Goal: Information Seeking & Learning: Learn about a topic

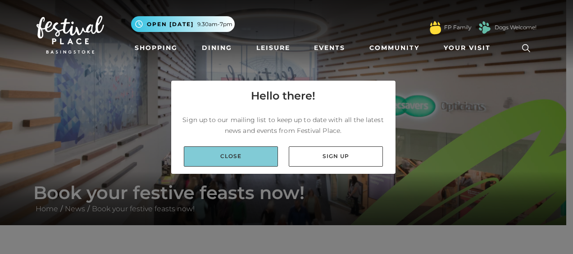
click at [251, 164] on link "Close" at bounding box center [231, 156] width 94 height 20
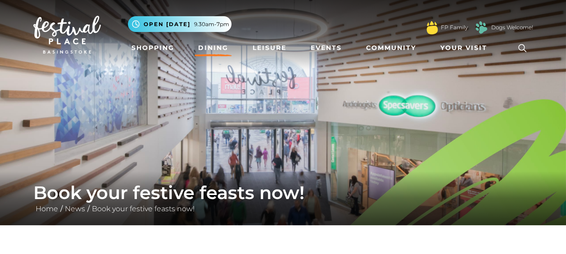
click at [215, 45] on link "Dining" at bounding box center [213, 48] width 37 height 17
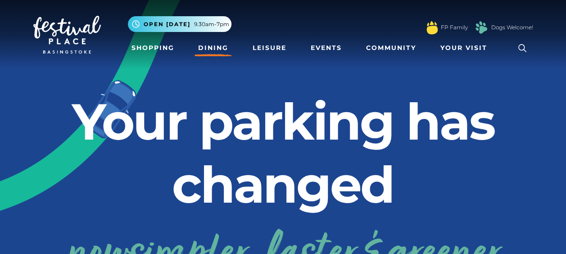
click at [206, 49] on link "Dining" at bounding box center [213, 48] width 37 height 17
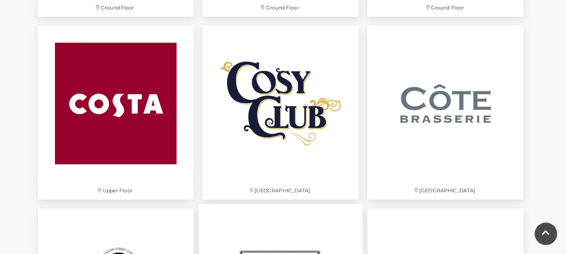
scroll to position [1307, 0]
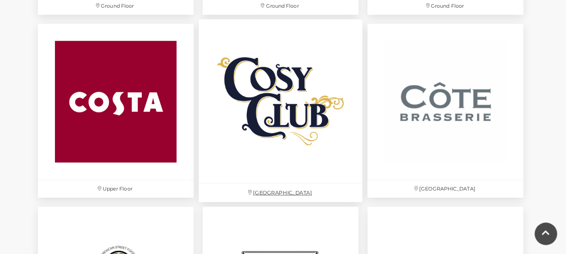
click at [297, 142] on img at bounding box center [281, 101] width 164 height 164
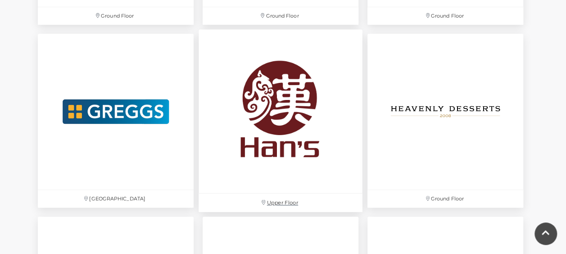
scroll to position [1848, 0]
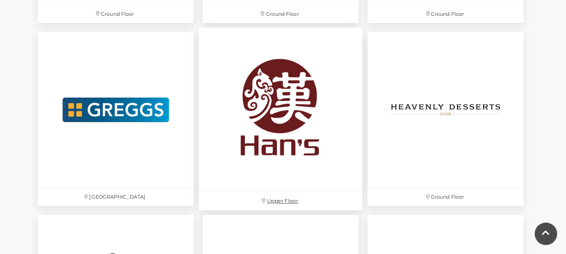
click at [269, 140] on img at bounding box center [281, 109] width 164 height 164
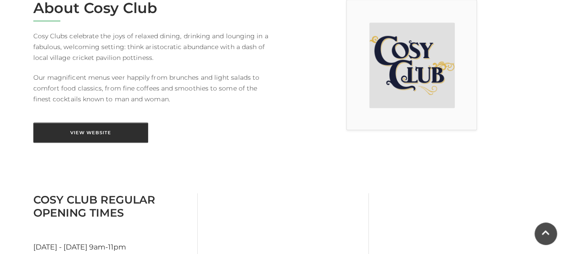
scroll to position [270, 0]
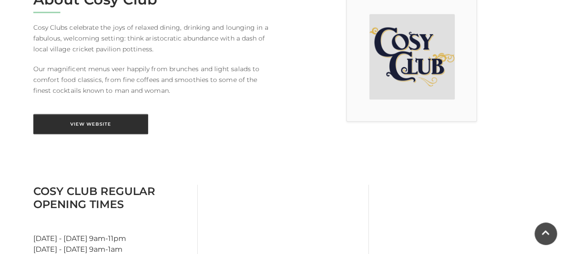
click at [78, 124] on link "View Website" at bounding box center [90, 124] width 115 height 20
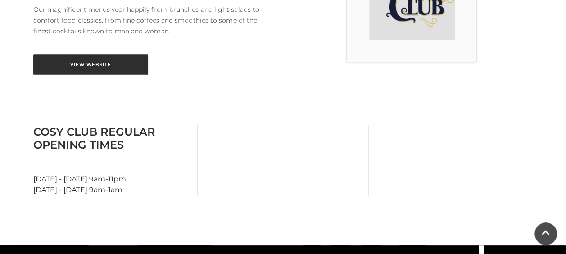
scroll to position [361, 0]
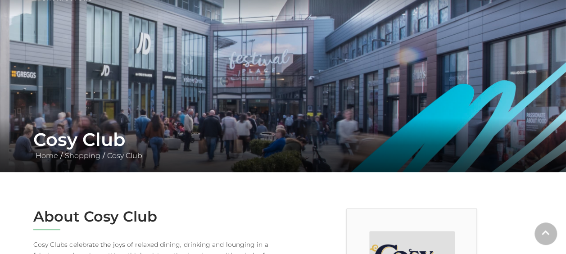
scroll to position [135, 0]
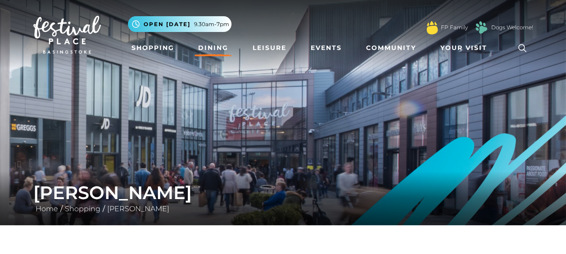
click at [206, 47] on link "Dining" at bounding box center [213, 48] width 37 height 17
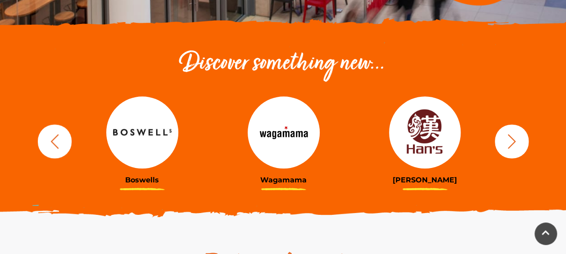
scroll to position [315, 0]
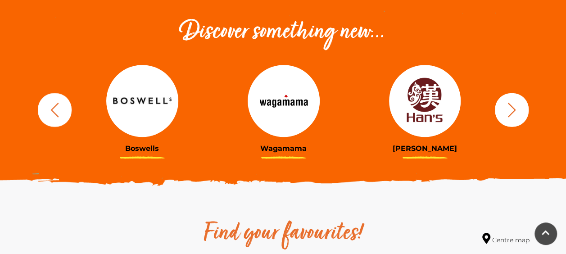
click at [513, 111] on icon "button" at bounding box center [512, 109] width 17 height 17
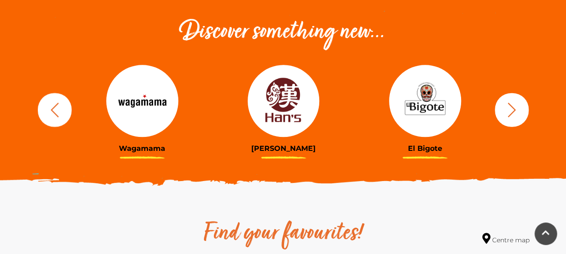
click at [512, 114] on icon "button" at bounding box center [512, 109] width 17 height 17
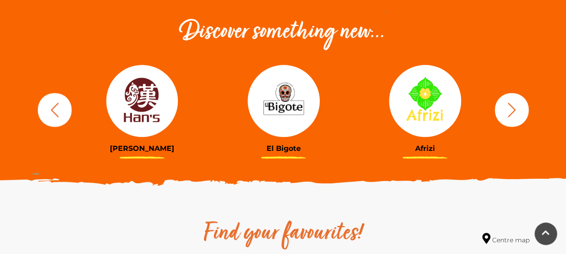
click at [510, 117] on icon "button" at bounding box center [512, 109] width 17 height 17
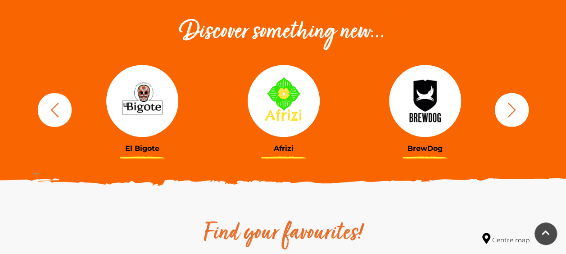
click at [507, 121] on button "button" at bounding box center [512, 110] width 34 height 34
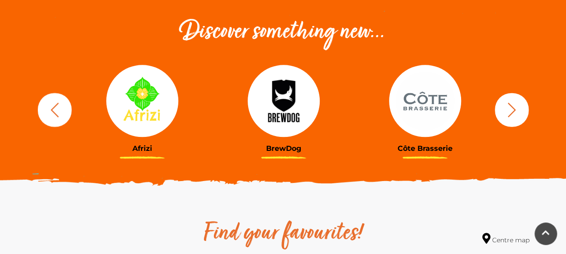
click at [507, 121] on button "button" at bounding box center [512, 110] width 34 height 34
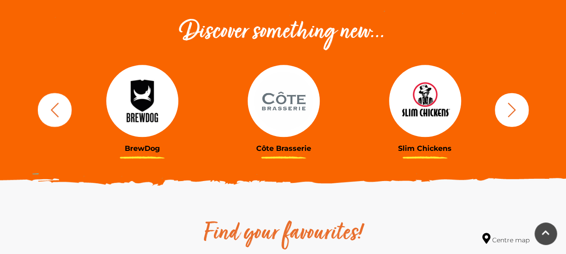
click at [507, 124] on button "button" at bounding box center [512, 110] width 34 height 34
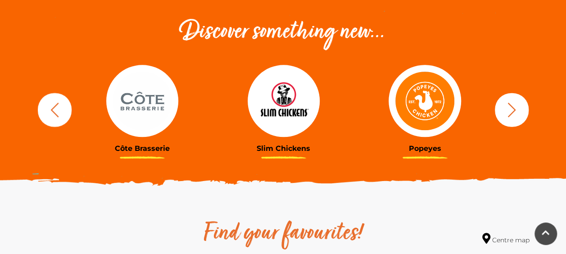
click at [503, 125] on div "BrewDog Côte Brasserie Slim Chickens Popeyes Boswells" at bounding box center [284, 109] width 514 height 111
click at [515, 110] on icon "button" at bounding box center [512, 109] width 8 height 14
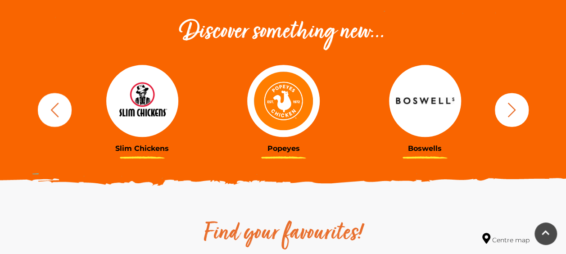
click at [424, 100] on img at bounding box center [425, 101] width 72 height 72
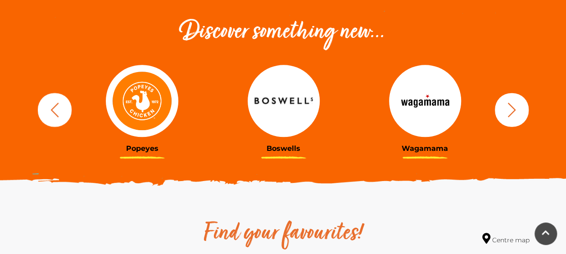
click at [516, 108] on icon "button" at bounding box center [512, 109] width 17 height 17
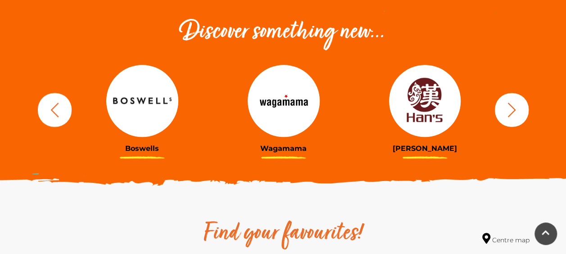
click at [517, 105] on icon "button" at bounding box center [512, 109] width 17 height 17
click at [510, 110] on icon "button" at bounding box center [512, 109] width 17 height 17
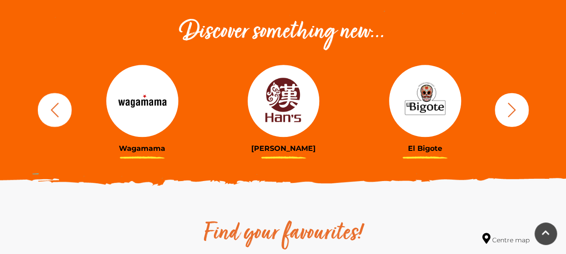
click at [502, 116] on button "button" at bounding box center [512, 110] width 34 height 34
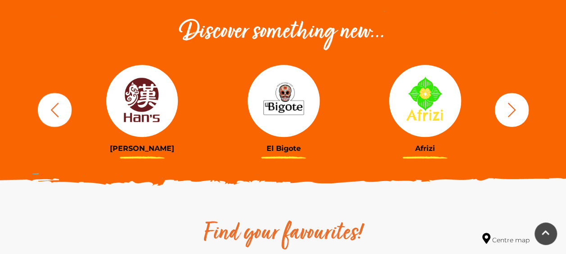
click at [502, 116] on button "button" at bounding box center [512, 110] width 34 height 34
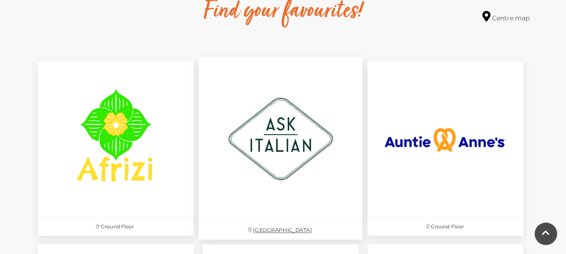
scroll to position [541, 0]
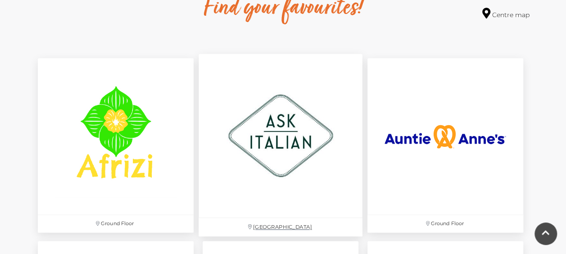
click at [269, 135] on img at bounding box center [281, 136] width 164 height 164
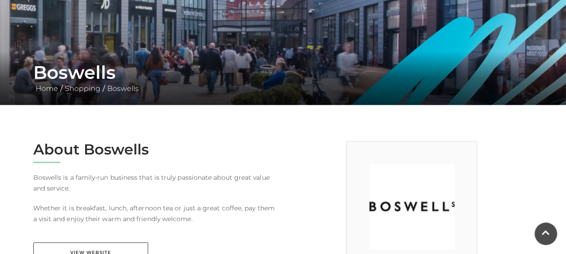
scroll to position [90, 0]
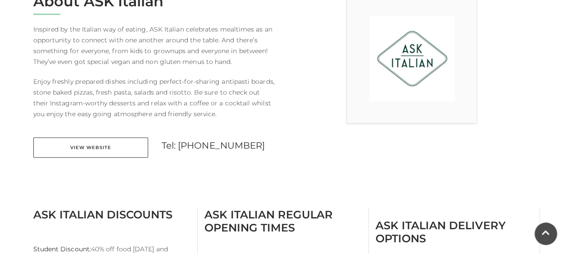
scroll to position [270, 0]
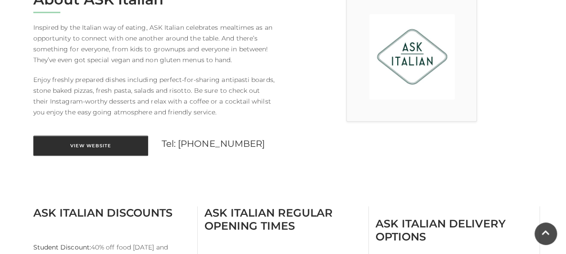
click at [109, 147] on link "View Website" at bounding box center [90, 146] width 115 height 20
